Goal: Task Accomplishment & Management: Use online tool/utility

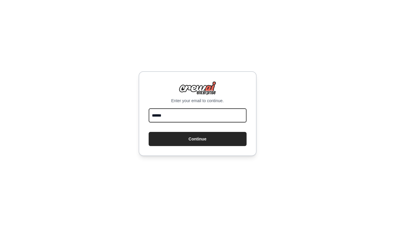
type input "**********"
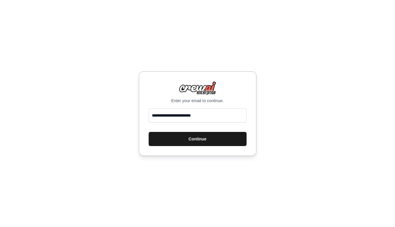
click at [201, 140] on button "Continue" at bounding box center [198, 139] width 98 height 14
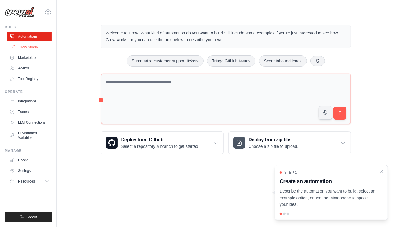
click at [35, 47] on link "Crew Studio" at bounding box center [30, 46] width 44 height 9
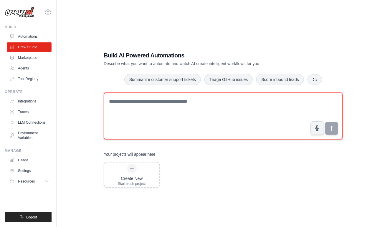
click at [178, 116] on textarea at bounding box center [223, 116] width 239 height 47
paste textarea "**********"
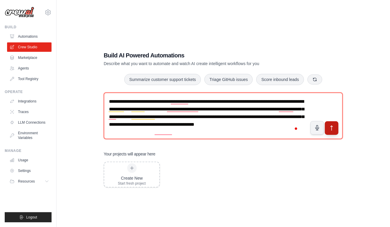
type textarea "**********"
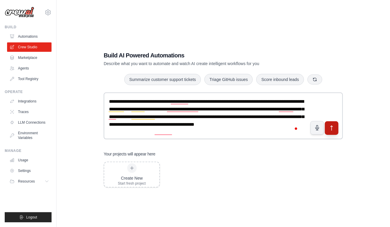
click at [331, 127] on icon "submit" at bounding box center [332, 128] width 2 height 5
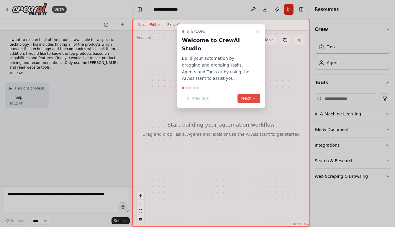
click at [250, 94] on button "Next" at bounding box center [249, 99] width 23 height 10
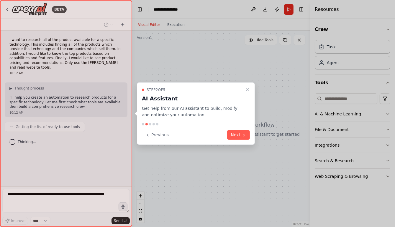
click at [238, 132] on button "Next" at bounding box center [238, 135] width 23 height 10
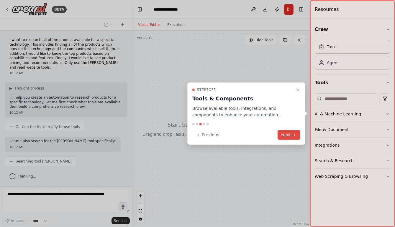
click at [299, 138] on button "Next" at bounding box center [288, 135] width 23 height 10
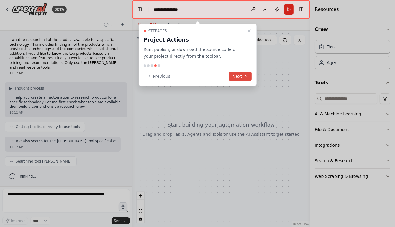
click at [241, 75] on button "Next" at bounding box center [240, 77] width 23 height 10
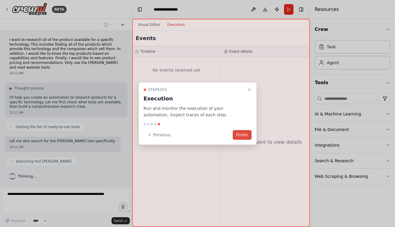
click at [243, 134] on button "Finish" at bounding box center [242, 135] width 19 height 10
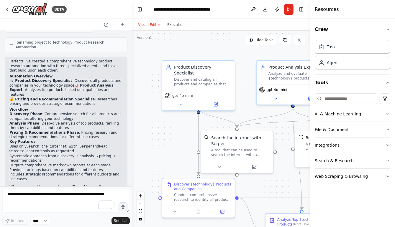
scroll to position [338, 0]
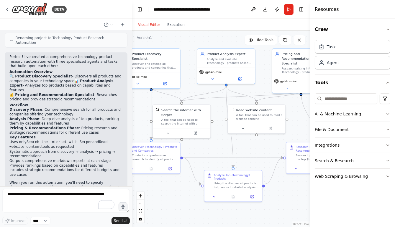
drag, startPoint x: 232, startPoint y: 57, endPoint x: 172, endPoint y: 43, distance: 62.0
click at [172, 43] on div ".deletable-edge-delete-btn { width: 20px; height: 20px; border: 0px solid #ffff…" at bounding box center [221, 129] width 178 height 197
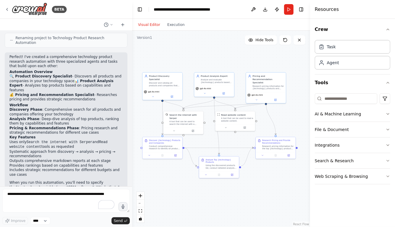
drag, startPoint x: 290, startPoint y: 189, endPoint x: 278, endPoint y: 186, distance: 12.5
click at [278, 186] on div ".deletable-edge-delete-btn { width: 20px; height: 20px; border: 0px solid #ffff…" at bounding box center [221, 129] width 178 height 197
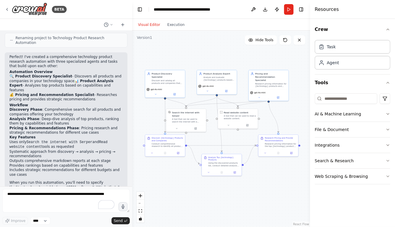
drag, startPoint x: 276, startPoint y: 183, endPoint x: 278, endPoint y: 180, distance: 4.0
click at [278, 180] on div ".deletable-edge-delete-btn { width: 20px; height: 20px; border: 0px solid #ffff…" at bounding box center [221, 129] width 178 height 197
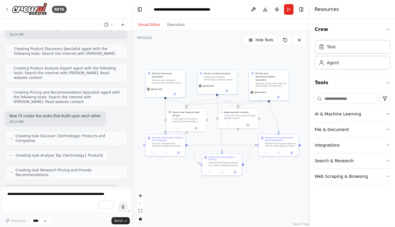
scroll to position [151, 0]
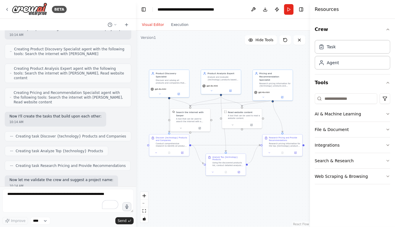
drag, startPoint x: 130, startPoint y: 95, endPoint x: 134, endPoint y: 72, distance: 22.4
click at [136, 70] on div at bounding box center [134, 113] width 2 height 227
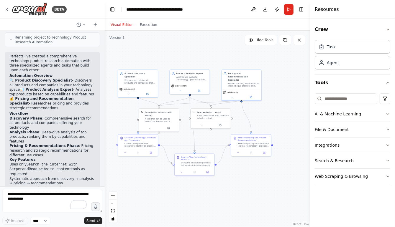
scroll to position [375, 0]
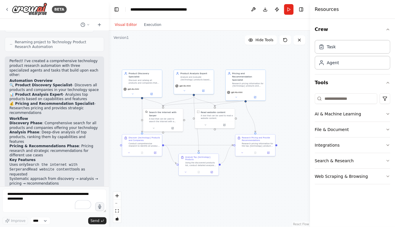
drag, startPoint x: 135, startPoint y: 109, endPoint x: 109, endPoint y: 102, distance: 27.0
click at [109, 102] on div "BETA I want to research all of the product available for a specific technology.…" at bounding box center [197, 113] width 395 height 227
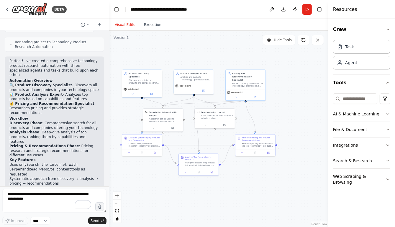
drag, startPoint x: 311, startPoint y: 55, endPoint x: 328, endPoint y: 56, distance: 17.1
click at [328, 56] on div at bounding box center [329, 113] width 2 height 227
click at [306, 7] on button "Run" at bounding box center [306, 9] width 9 height 11
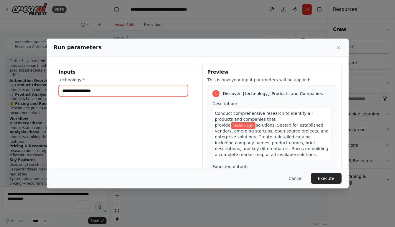
click at [118, 92] on input "technology *" at bounding box center [123, 90] width 129 height 11
drag, startPoint x: 118, startPoint y: 91, endPoint x: 69, endPoint y: 84, distance: 49.5
click at [70, 87] on input "technology *" at bounding box center [123, 90] width 129 height 11
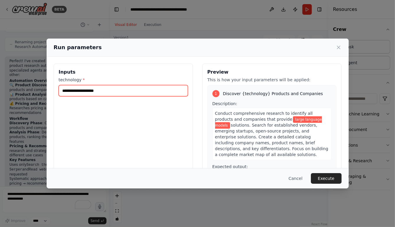
type input "**********"
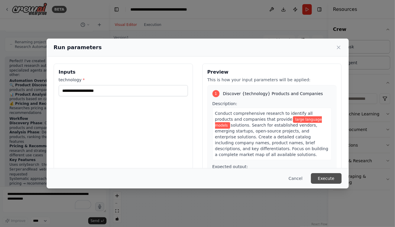
click at [331, 177] on button "Execute" at bounding box center [326, 178] width 31 height 11
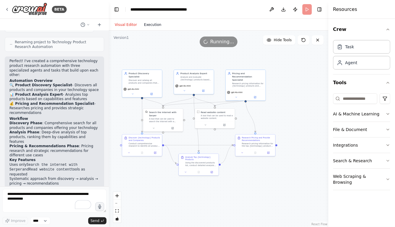
click at [149, 23] on button "Execution" at bounding box center [152, 24] width 24 height 7
click at [132, 25] on button "Visual Editor" at bounding box center [125, 24] width 29 height 7
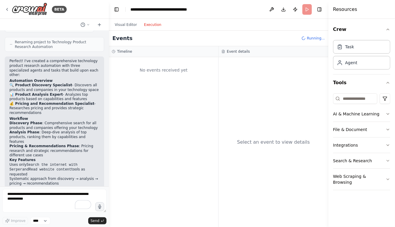
click at [149, 25] on button "Execution" at bounding box center [152, 24] width 24 height 7
click at [130, 26] on button "Visual Editor" at bounding box center [125, 24] width 29 height 7
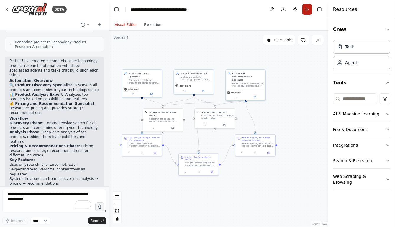
click at [308, 9] on button "Run" at bounding box center [306, 9] width 9 height 11
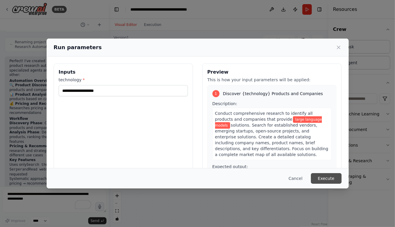
click at [329, 176] on button "Execute" at bounding box center [326, 178] width 31 height 11
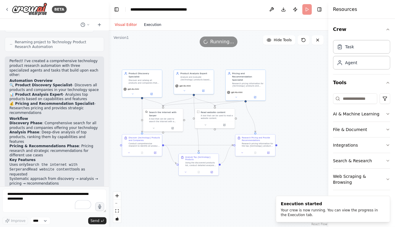
click at [151, 24] on button "Execution" at bounding box center [152, 24] width 24 height 7
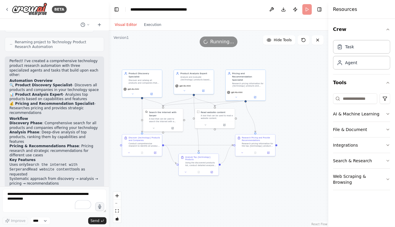
click at [127, 24] on button "Visual Editor" at bounding box center [125, 24] width 29 height 7
click at [151, 23] on button "Execution" at bounding box center [152, 24] width 24 height 7
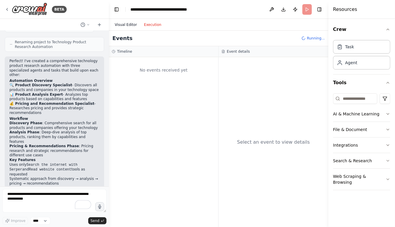
click at [123, 24] on button "Visual Editor" at bounding box center [125, 24] width 29 height 7
click at [150, 27] on button "Execution" at bounding box center [152, 24] width 24 height 7
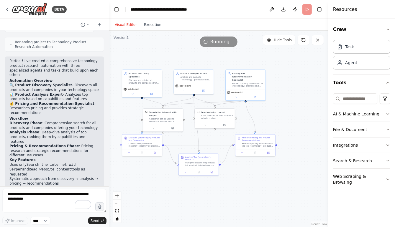
click at [128, 23] on button "Visual Editor" at bounding box center [125, 24] width 29 height 7
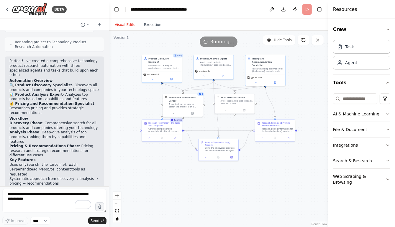
drag, startPoint x: 193, startPoint y: 199, endPoint x: 212, endPoint y: 184, distance: 23.8
click at [212, 184] on div ".deletable-edge-delete-btn { width: 20px; height: 20px; border: 0px solid #ffff…" at bounding box center [218, 129] width 219 height 197
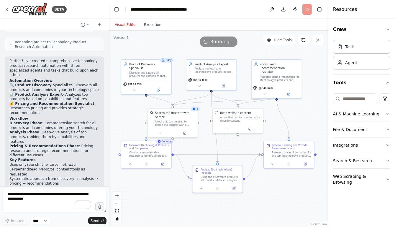
drag, startPoint x: 168, startPoint y: 165, endPoint x: 168, endPoint y: 202, distance: 37.1
click at [168, 202] on div ".deletable-edge-delete-btn { width: 20px; height: 20px; border: 0px solid #ffff…" at bounding box center [218, 129] width 219 height 197
click at [154, 22] on button "Execution" at bounding box center [152, 24] width 24 height 7
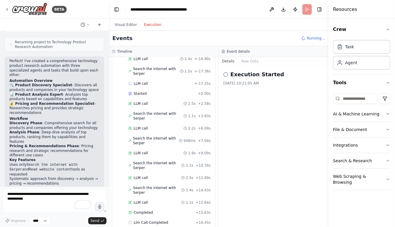
scroll to position [0, 0]
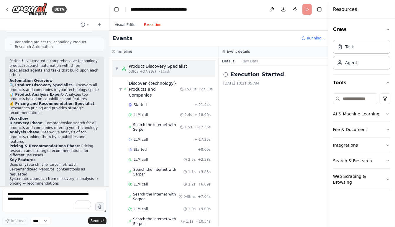
click at [176, 67] on div "Product Discovery Specialist" at bounding box center [157, 66] width 58 height 6
click at [148, 103] on div "Started" at bounding box center [160, 105] width 64 height 5
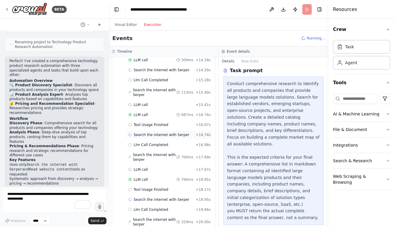
scroll to position [615, 0]
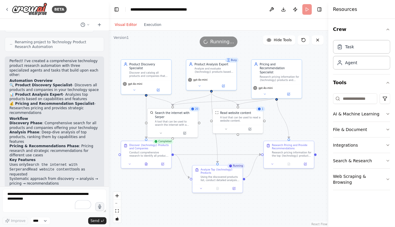
click at [130, 26] on button "Visual Editor" at bounding box center [125, 24] width 29 height 7
click at [155, 25] on button "Execution" at bounding box center [152, 24] width 24 height 7
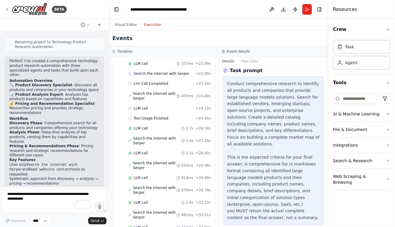
scroll to position [804, 0]
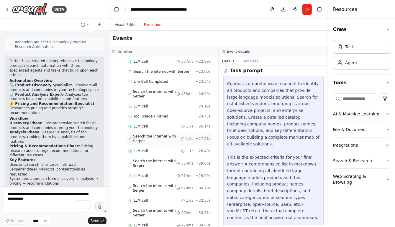
click at [148, 134] on span "Search the internet with Serper" at bounding box center [157, 138] width 48 height 9
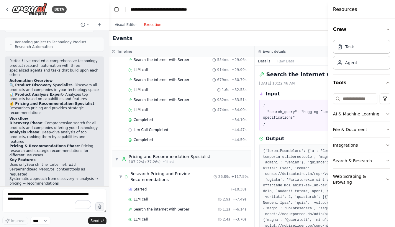
scroll to position [727, 0]
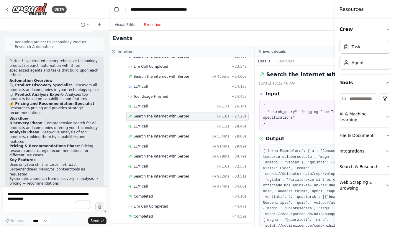
drag, startPoint x: 328, startPoint y: 22, endPoint x: 382, endPoint y: 18, distance: 54.4
click at [382, 18] on div "Resources Crew Task Agent Tools AI & Machine Learning File & Document Integrati…" at bounding box center [364, 113] width 60 height 227
click at [128, 24] on button "Visual Editor" at bounding box center [125, 24] width 29 height 7
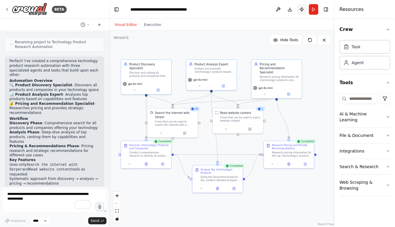
click at [301, 10] on button "Publish" at bounding box center [301, 9] width 9 height 11
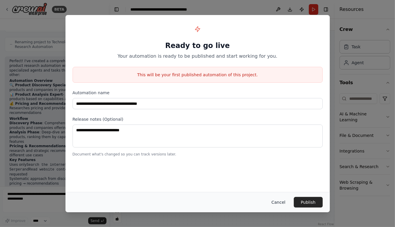
click at [285, 203] on button "Cancel" at bounding box center [277, 202] width 23 height 11
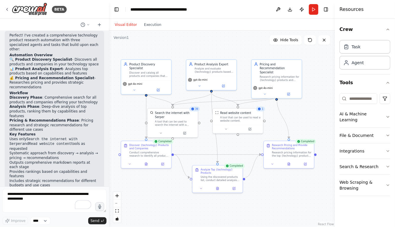
scroll to position [403, 0]
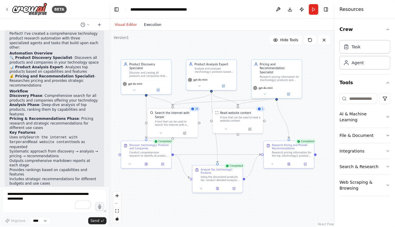
click at [148, 27] on button "Execution" at bounding box center [152, 24] width 24 height 7
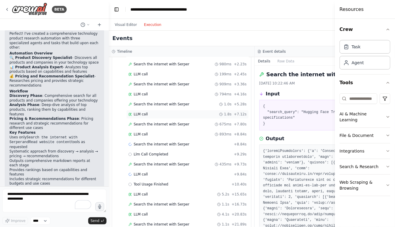
scroll to position [1084, 0]
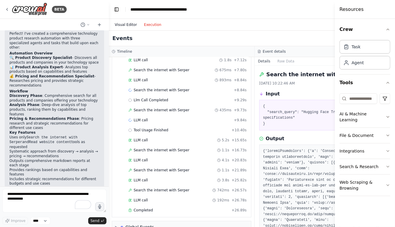
click at [125, 26] on button "Visual Editor" at bounding box center [125, 24] width 29 height 7
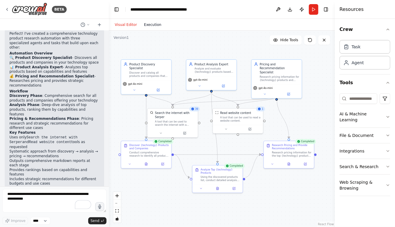
click at [151, 23] on button "Execution" at bounding box center [152, 24] width 24 height 7
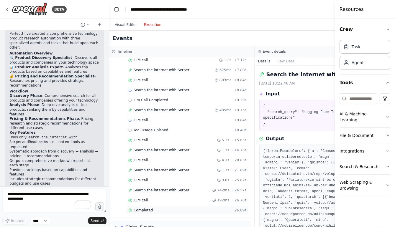
click at [151, 206] on div "Completed + 26.89s" at bounding box center [187, 210] width 122 height 9
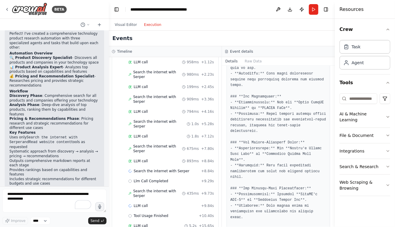
scroll to position [803, 0]
click at [390, 144] on div "Crew Task Agent Tools AI & Machine Learning File & Document Integrations Search…" at bounding box center [364, 123] width 60 height 208
click at [388, 151] on icon "button" at bounding box center [387, 151] width 2 height 1
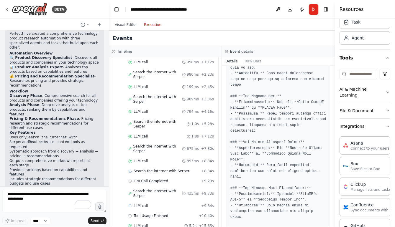
scroll to position [19, 0]
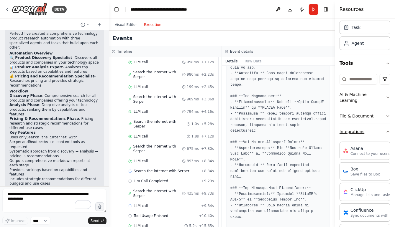
click at [380, 131] on button "Integrations" at bounding box center [364, 131] width 51 height 15
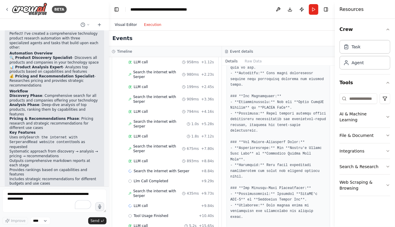
click at [131, 24] on button "Visual Editor" at bounding box center [125, 24] width 29 height 7
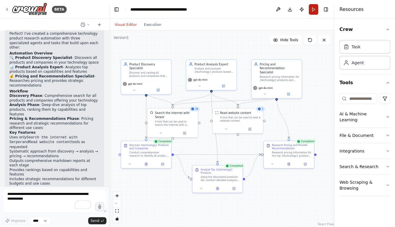
click at [312, 9] on button "Run" at bounding box center [313, 9] width 9 height 11
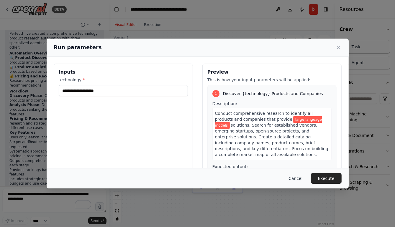
click at [303, 180] on button "Cancel" at bounding box center [294, 178] width 23 height 11
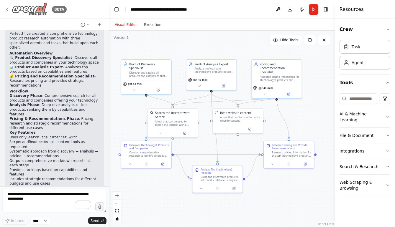
click at [7, 9] on icon at bounding box center [7, 9] width 5 height 5
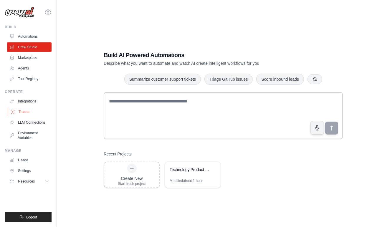
click at [31, 109] on link "Traces" at bounding box center [30, 111] width 44 height 9
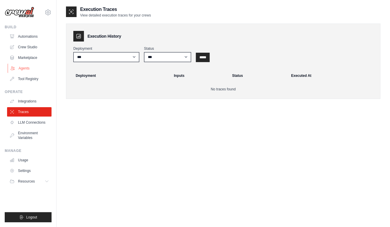
click at [31, 67] on link "Agents" at bounding box center [30, 68] width 44 height 9
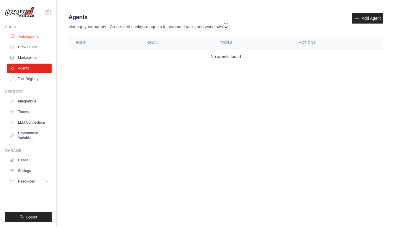
click at [29, 39] on link "Automations" at bounding box center [30, 36] width 44 height 9
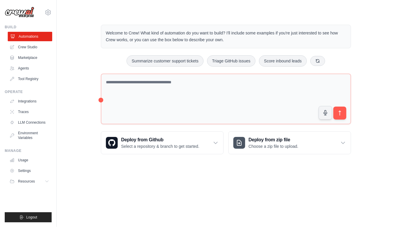
click at [30, 37] on link "Automations" at bounding box center [30, 36] width 44 height 9
click at [87, 55] on div "Welcome to Crew! What kind of automation do you want to build? I'll include som…" at bounding box center [225, 89] width 319 height 149
click at [26, 46] on link "Crew Studio" at bounding box center [30, 46] width 44 height 9
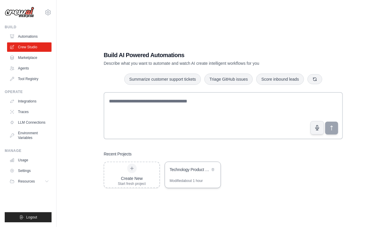
click at [198, 171] on div "Technology Product Research Automation" at bounding box center [190, 170] width 40 height 6
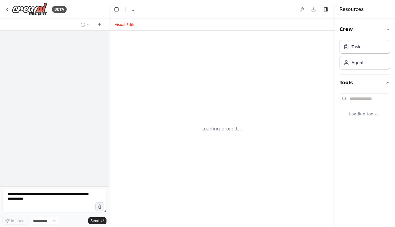
select select "****"
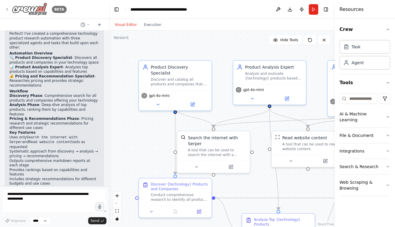
click at [8, 9] on icon at bounding box center [7, 9] width 5 height 5
